Goal: Obtain resource: Obtain resource

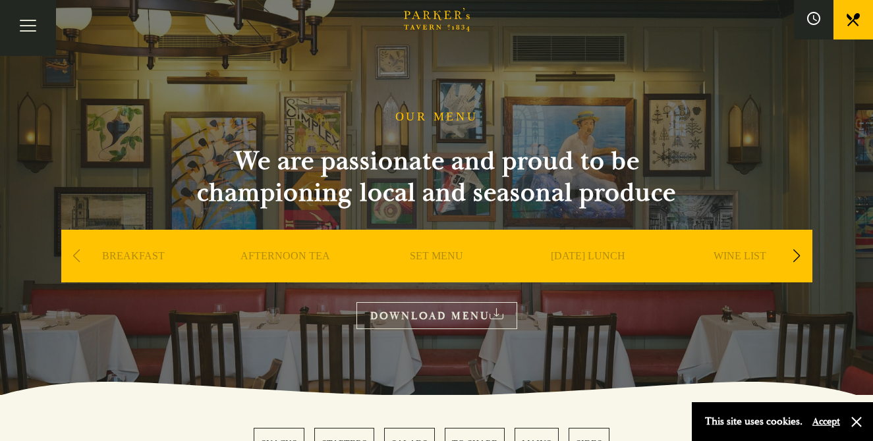
click at [757, 254] on link "WINE LIST" at bounding box center [739, 276] width 53 height 53
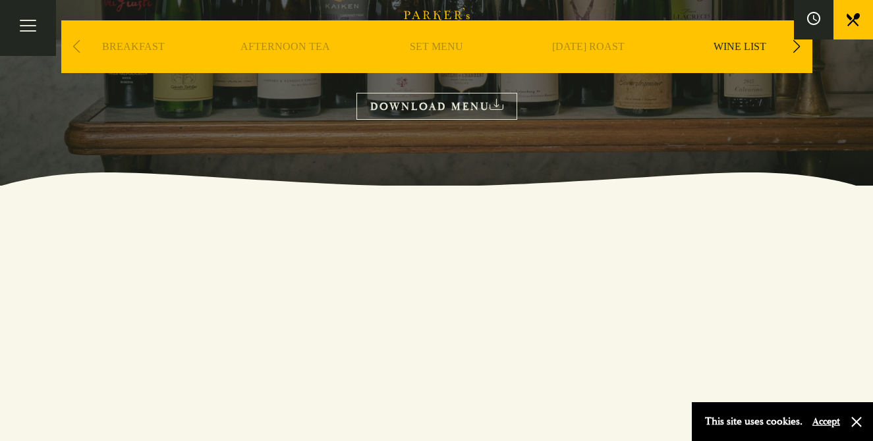
scroll to position [210, 0]
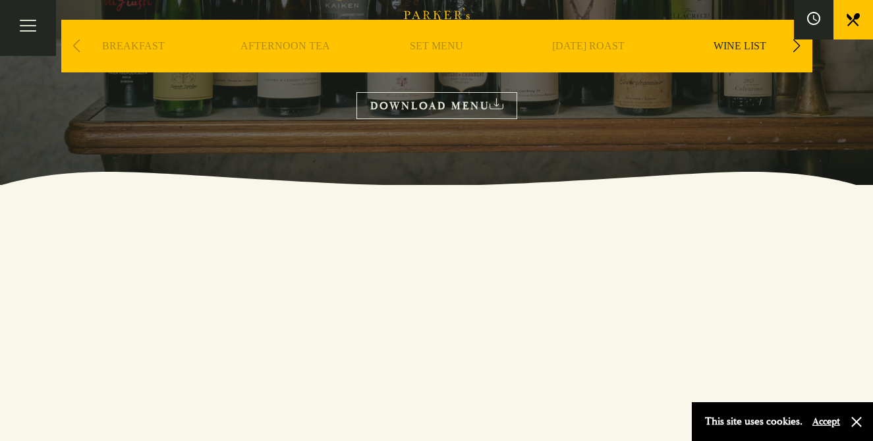
click at [480, 104] on link "DOWNLOAD MENU" at bounding box center [436, 105] width 161 height 27
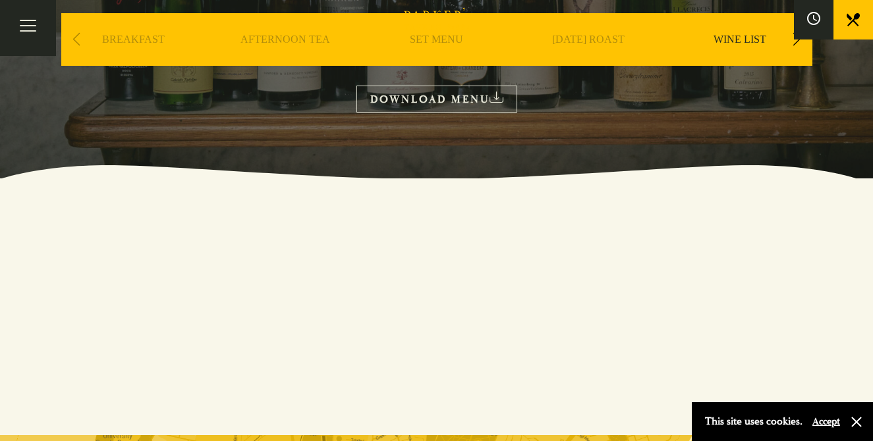
scroll to position [217, 0]
click at [441, 92] on link "DOWNLOAD MENU" at bounding box center [436, 99] width 161 height 27
click at [792, 40] on div "Next slide" at bounding box center [797, 39] width 18 height 29
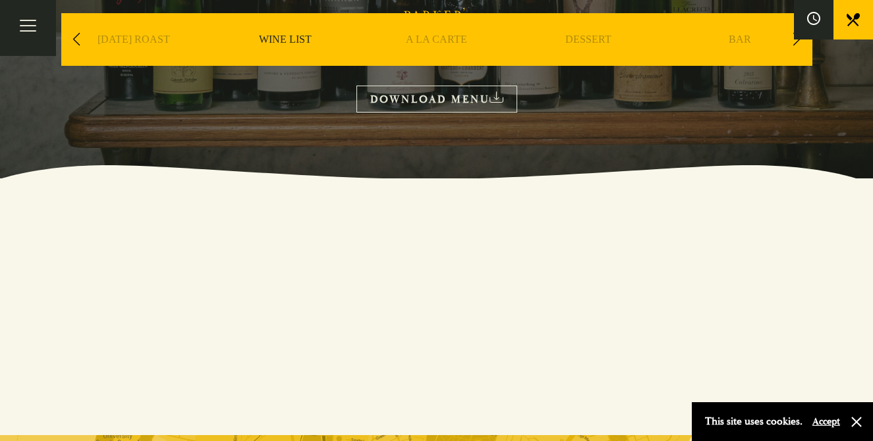
click at [456, 52] on link "A LA CARTE" at bounding box center [436, 59] width 61 height 53
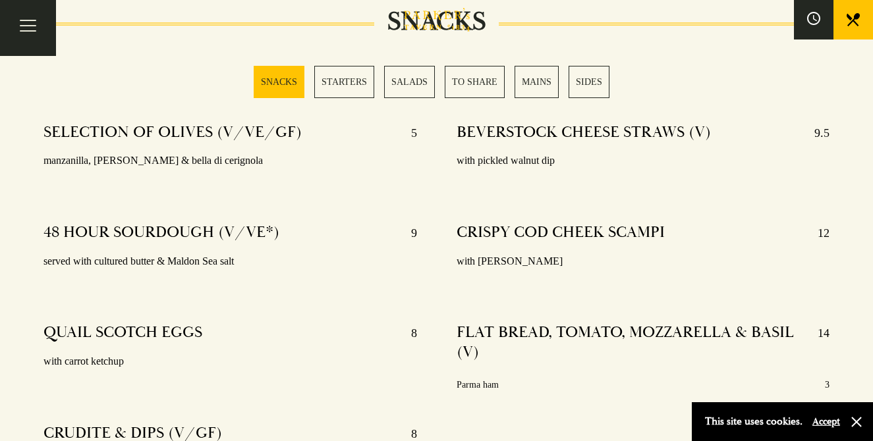
scroll to position [503, 0]
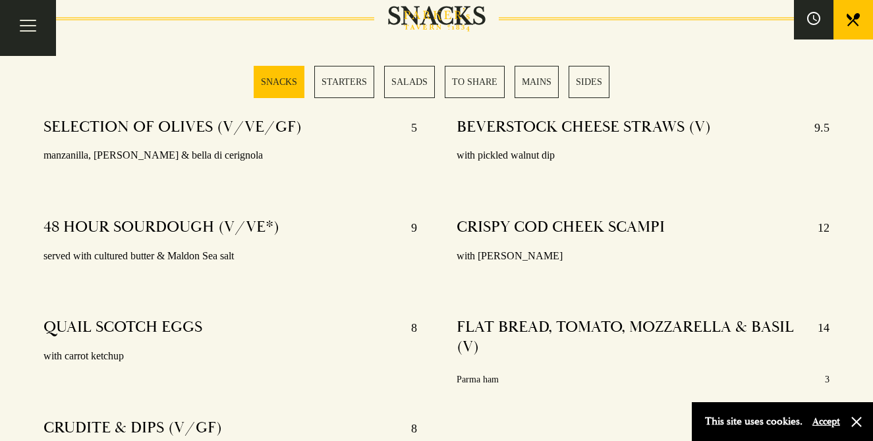
click at [540, 90] on link "MAINS" at bounding box center [536, 82] width 44 height 32
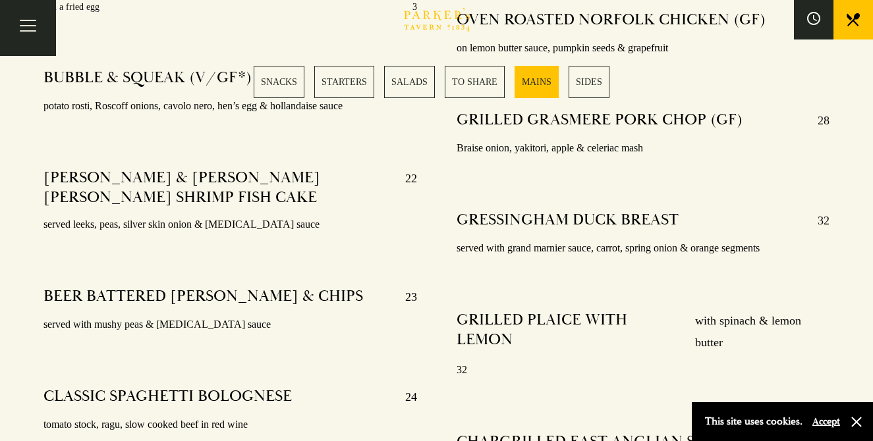
scroll to position [2640, 0]
